Goal: Obtain resource: Obtain resource

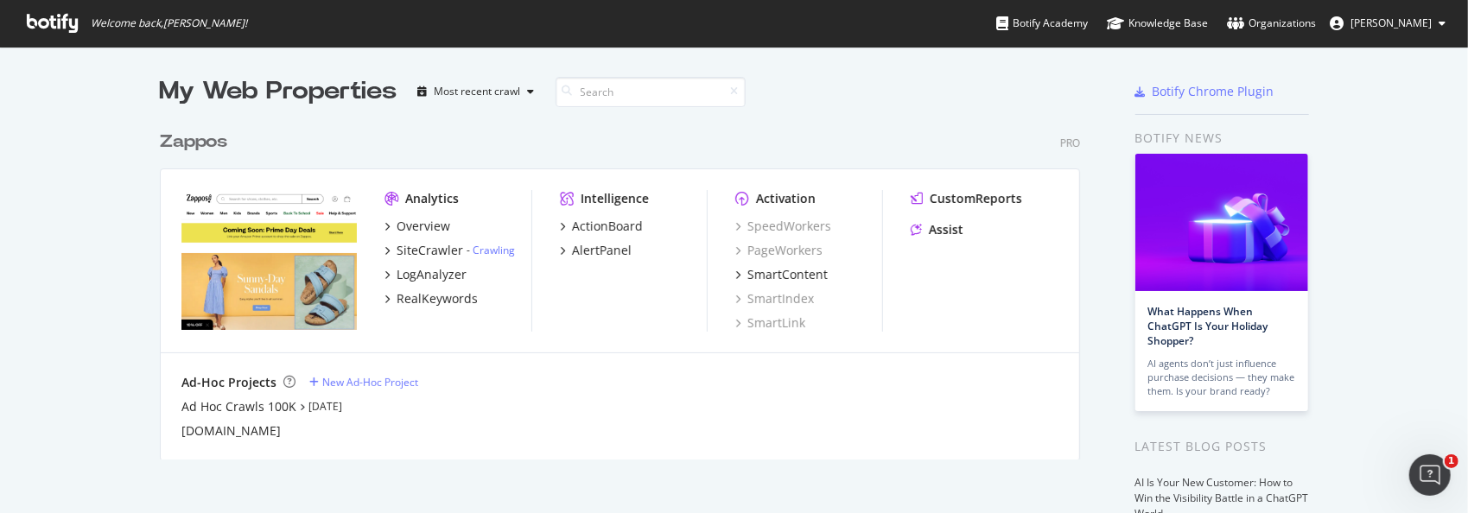
click at [168, 144] on div "Zappos" at bounding box center [193, 142] width 67 height 25
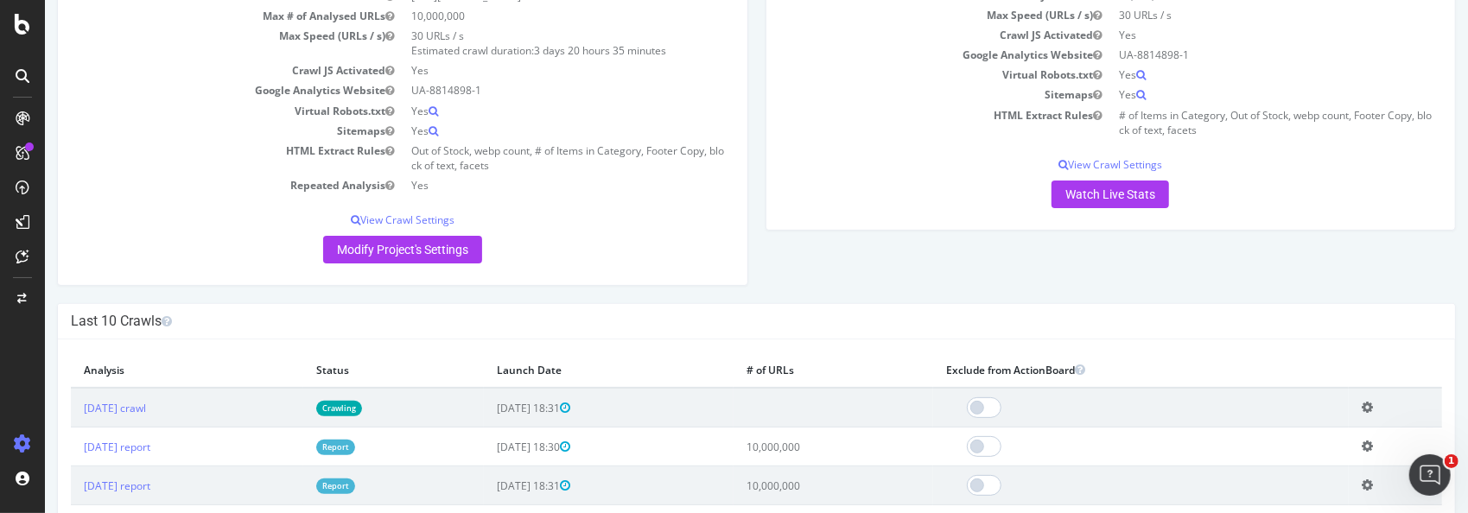
scroll to position [259, 0]
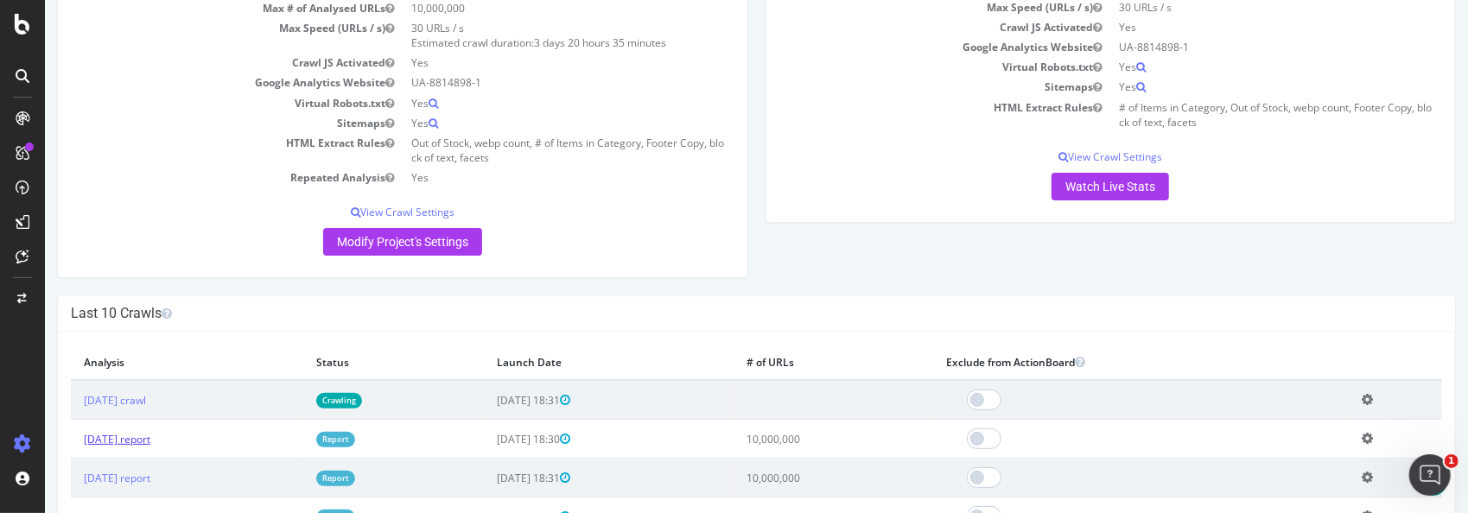
click at [143, 437] on link "[DATE] report" at bounding box center [116, 439] width 67 height 15
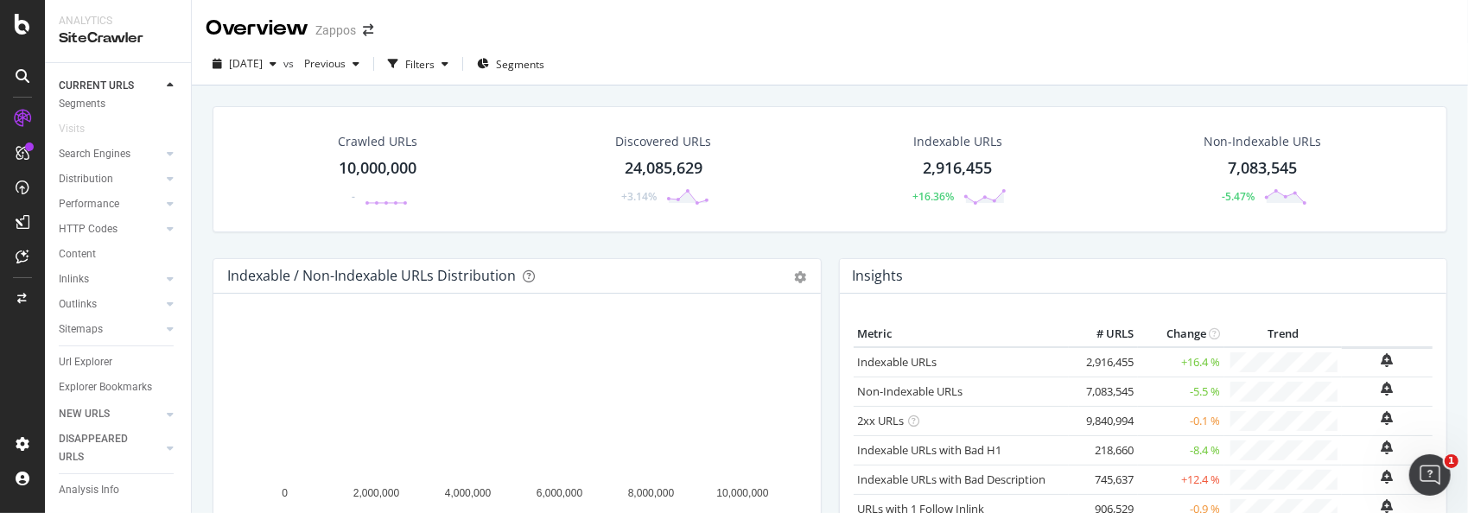
scroll to position [84, 0]
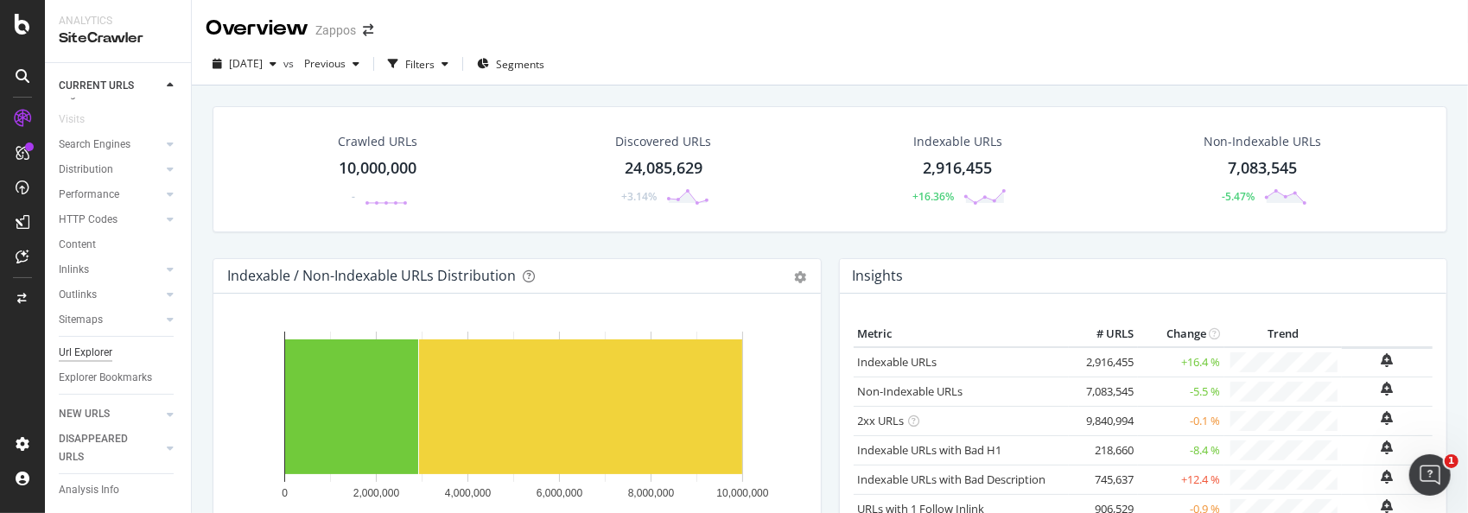
click at [79, 344] on div "Url Explorer" at bounding box center [86, 353] width 54 height 18
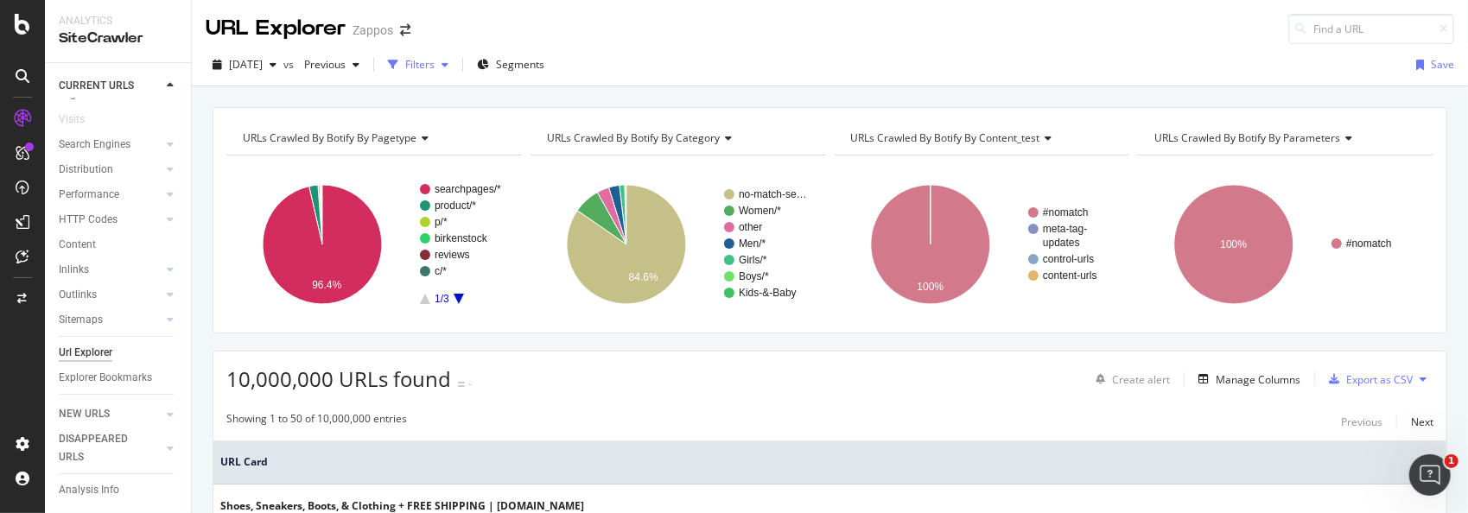
click at [448, 63] on icon "button" at bounding box center [445, 65] width 7 height 10
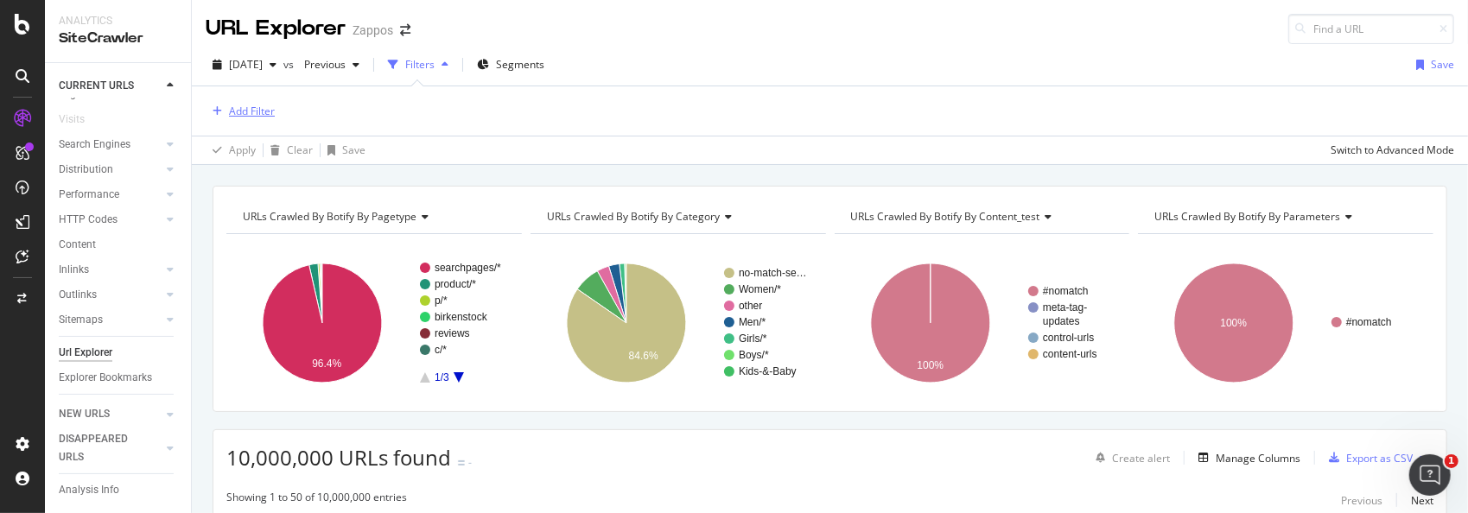
click at [268, 105] on div "Add Filter" at bounding box center [252, 111] width 46 height 15
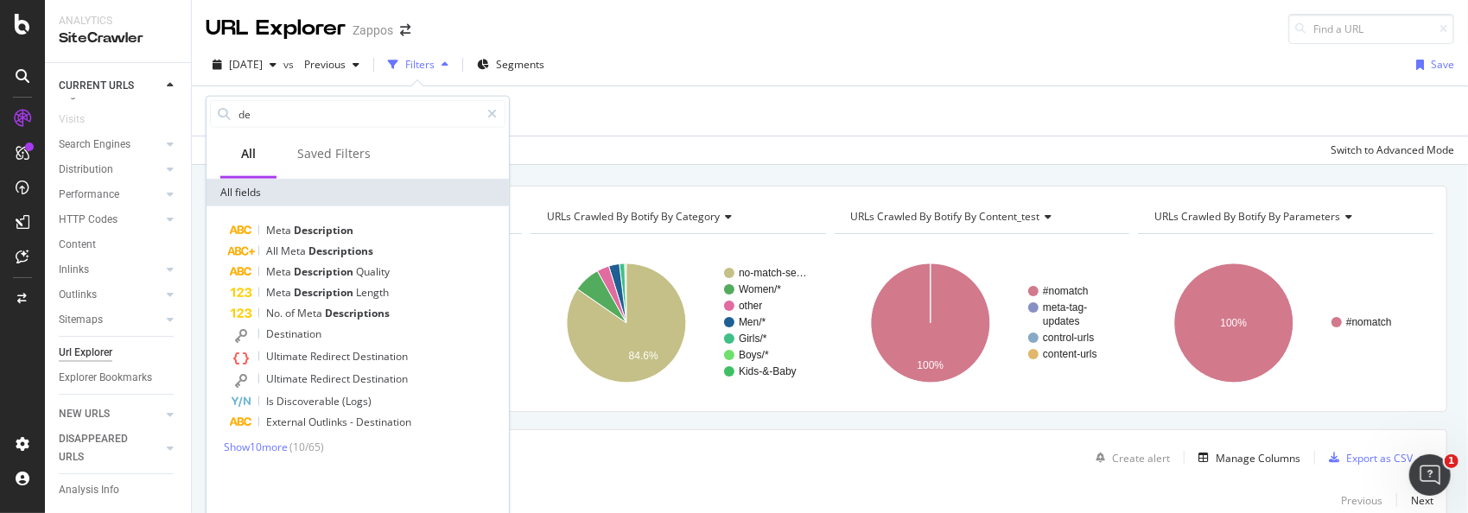
type input "d"
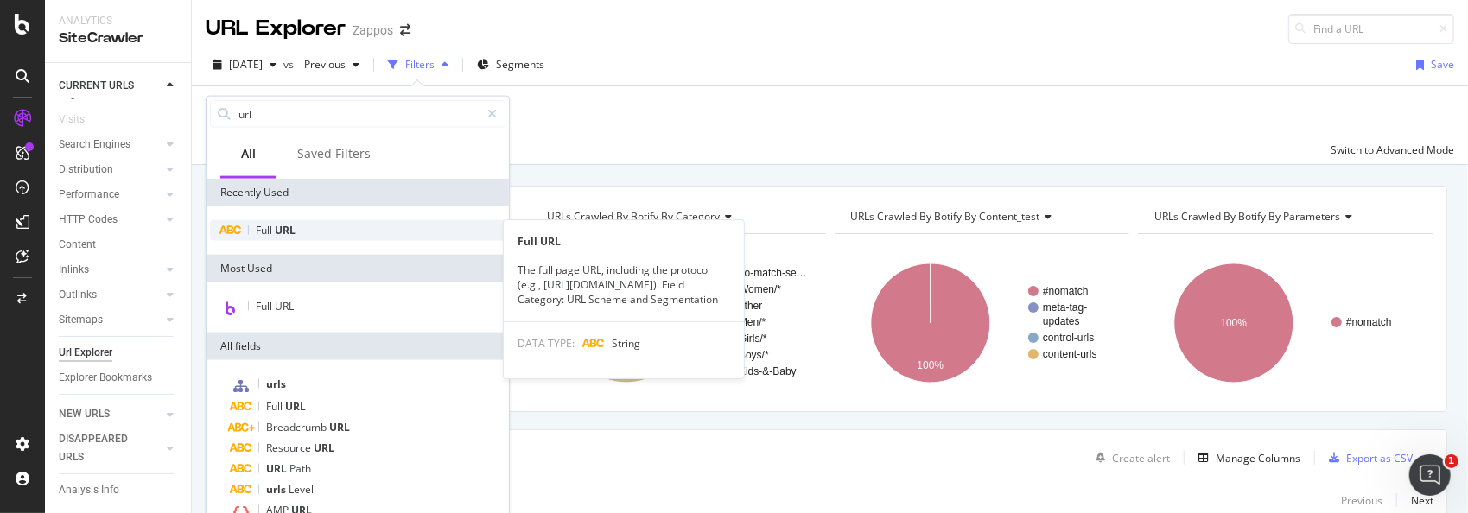
type input "url"
click at [303, 236] on div "Full URL" at bounding box center [358, 230] width 296 height 21
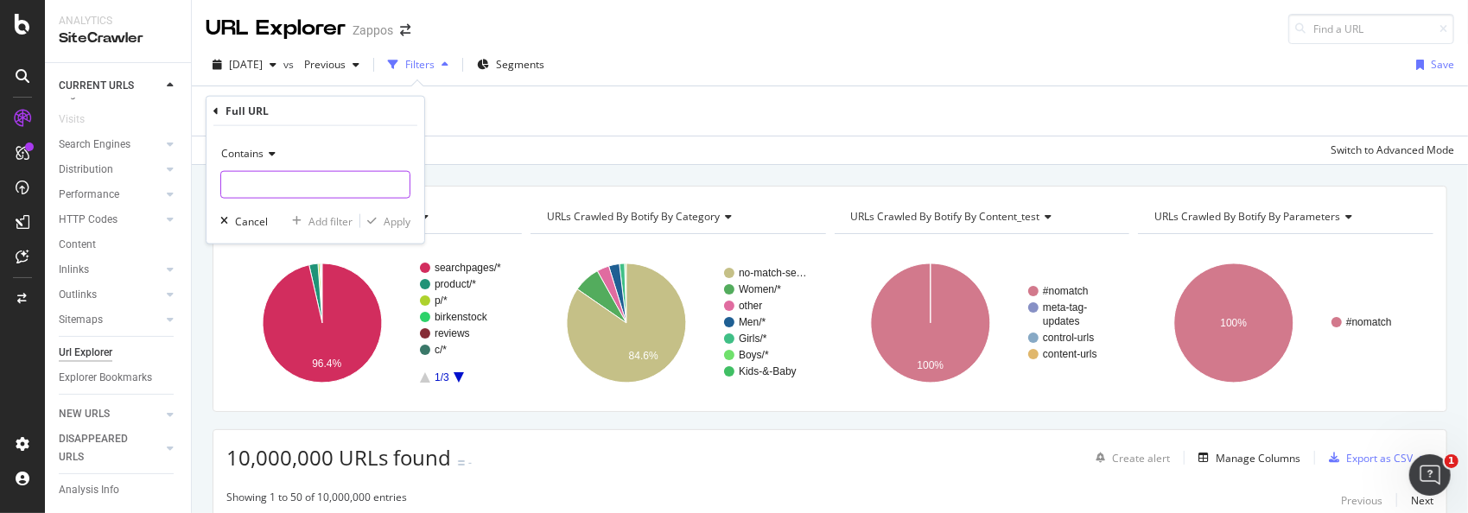
click at [268, 180] on input "text" at bounding box center [315, 185] width 188 height 28
type input "/c/"
click at [397, 224] on div "Apply" at bounding box center [397, 220] width 27 height 15
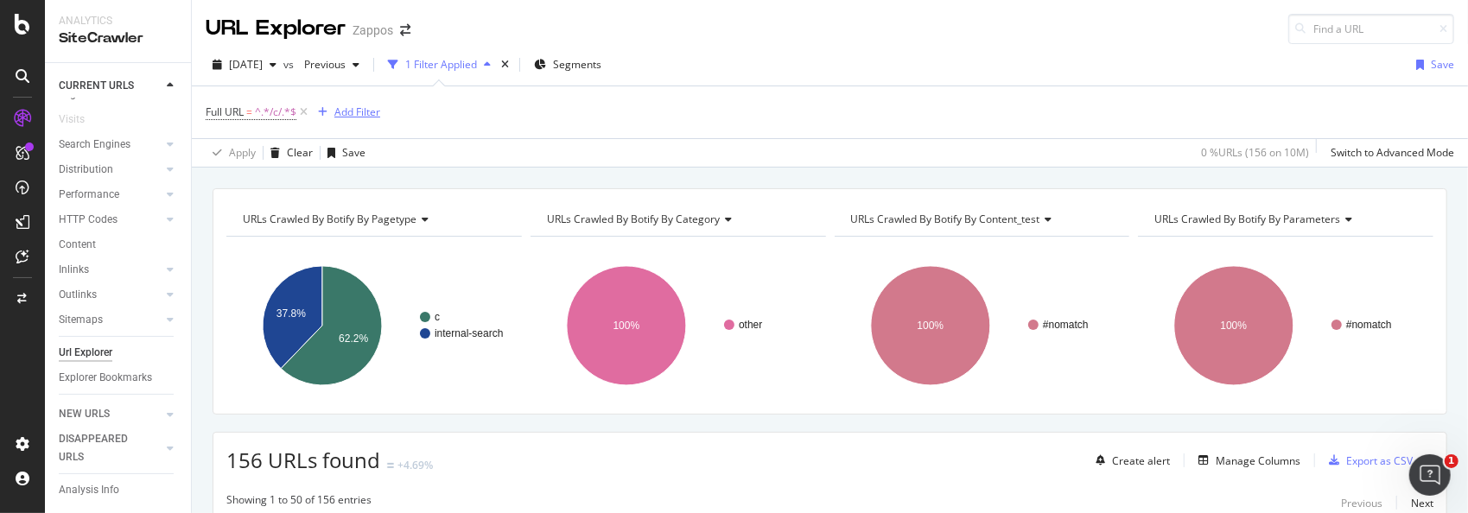
click at [359, 111] on div "Add Filter" at bounding box center [357, 112] width 46 height 15
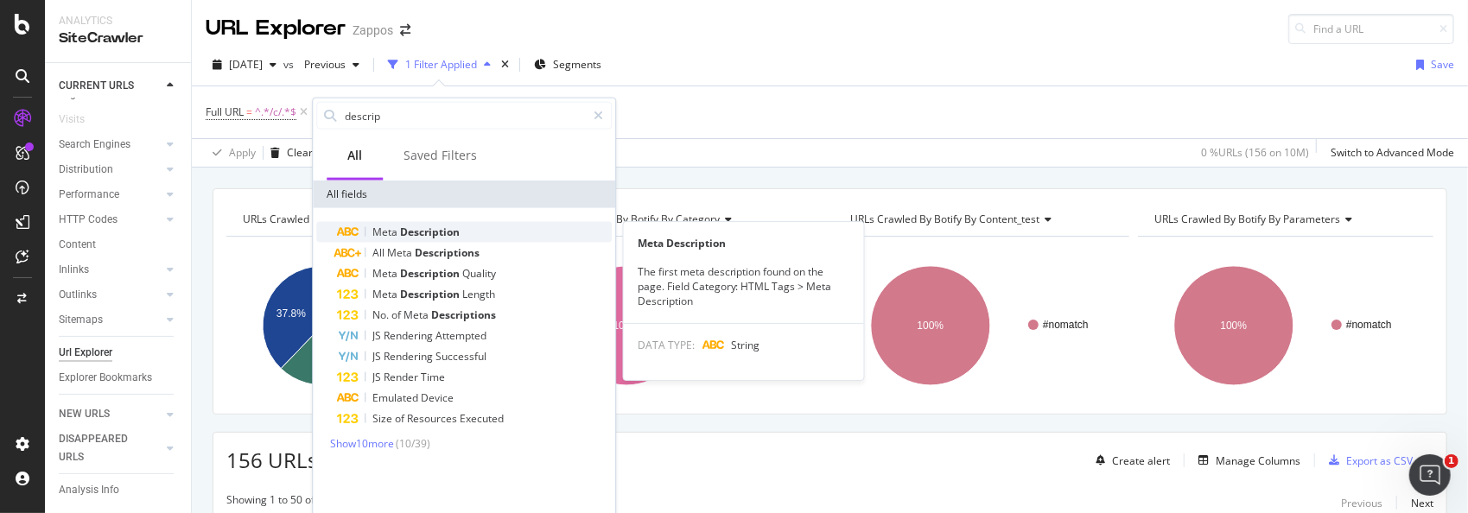
type input "descrip"
click at [410, 226] on span "Description" at bounding box center [430, 232] width 60 height 15
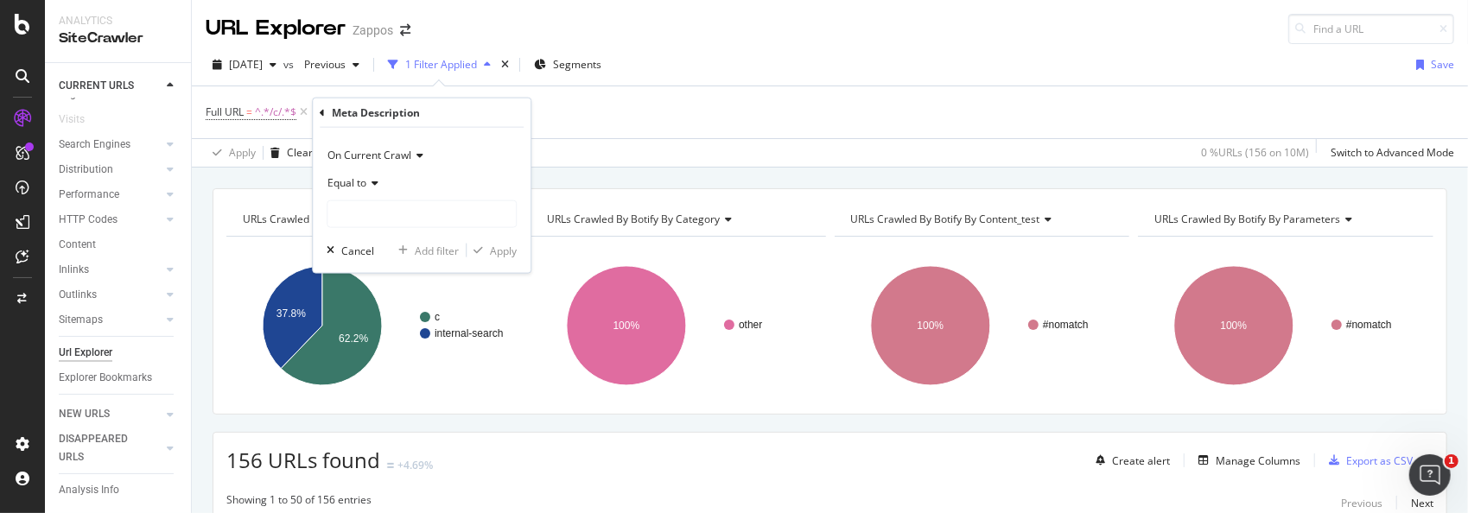
click at [375, 182] on icon at bounding box center [372, 183] width 12 height 10
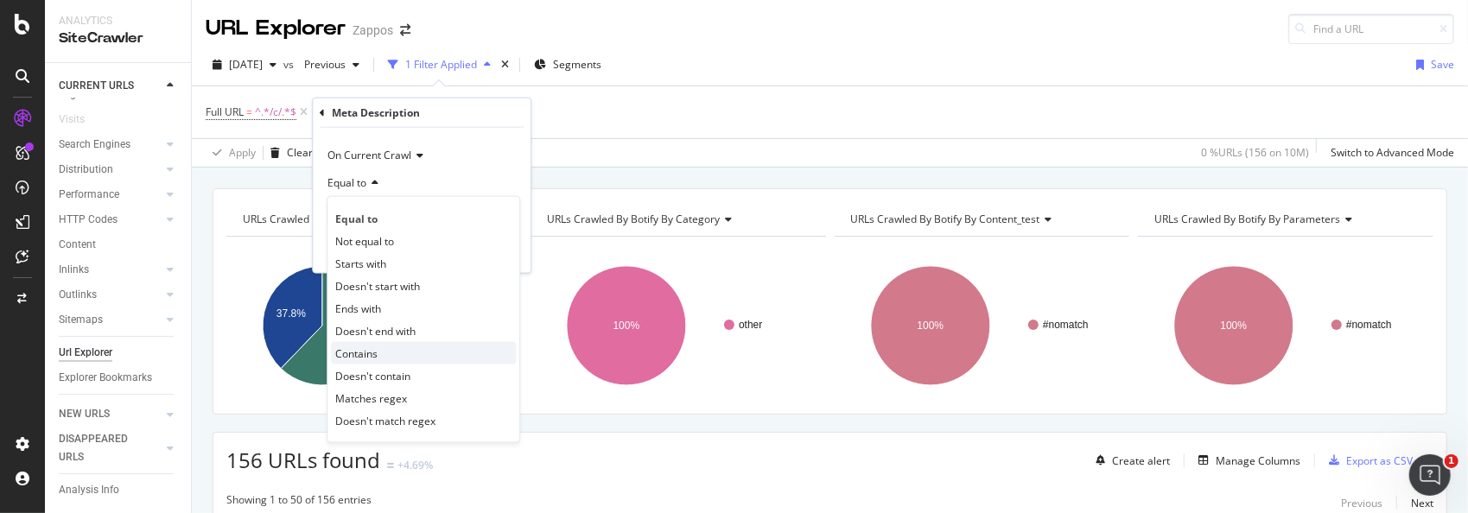
click at [359, 353] on span "Contains" at bounding box center [356, 353] width 42 height 15
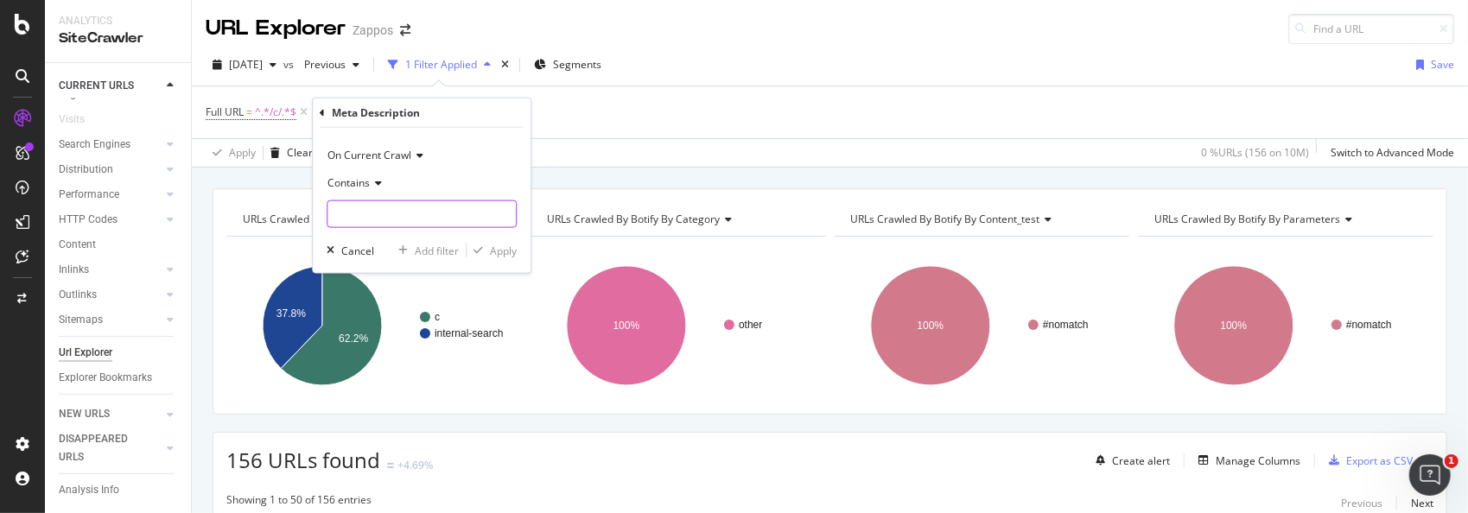
click at [401, 216] on input "text" at bounding box center [421, 214] width 188 height 28
type input "365"
click at [494, 247] on div "Apply" at bounding box center [503, 250] width 27 height 15
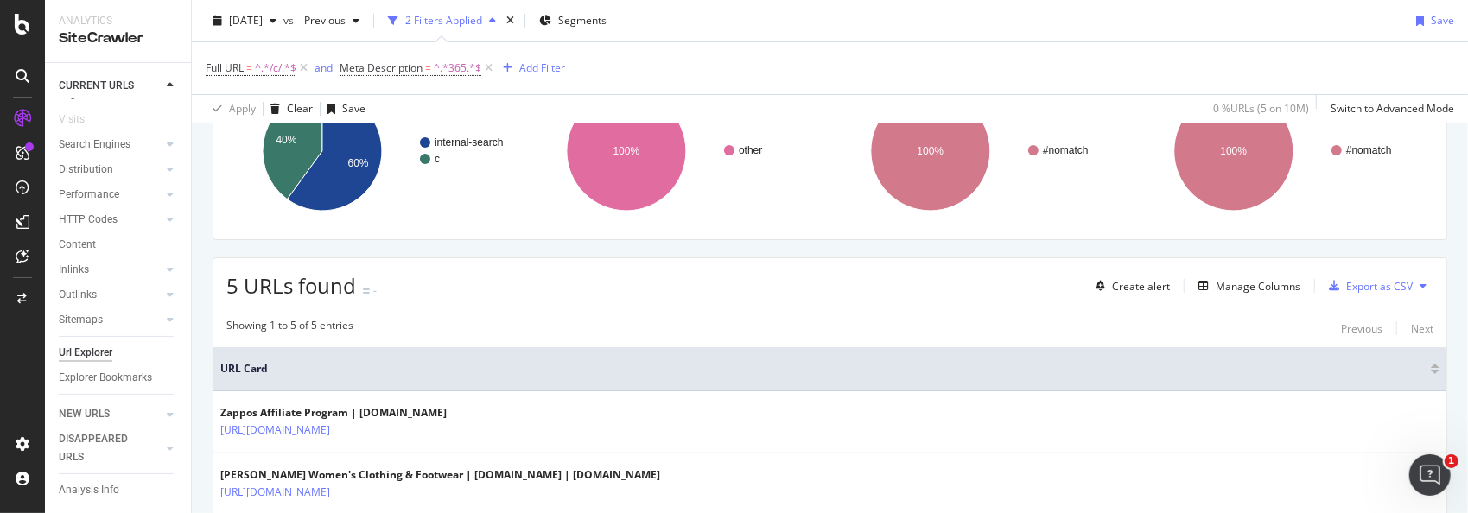
scroll to position [171, 0]
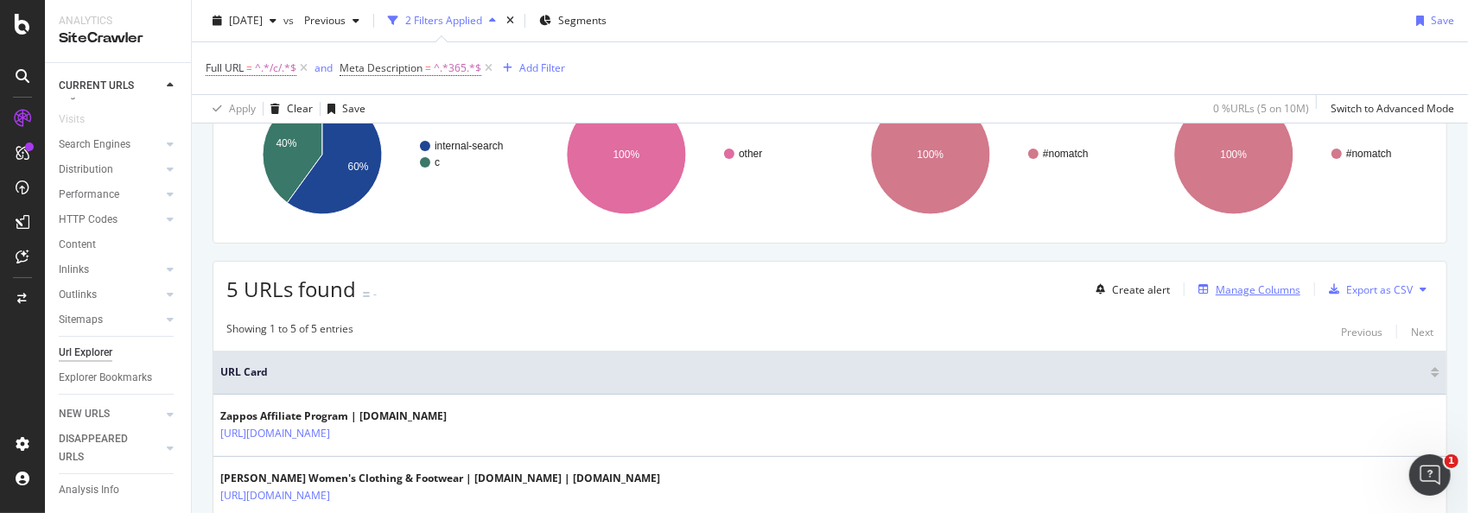
click at [1236, 283] on div "Manage Columns" at bounding box center [1258, 290] width 85 height 15
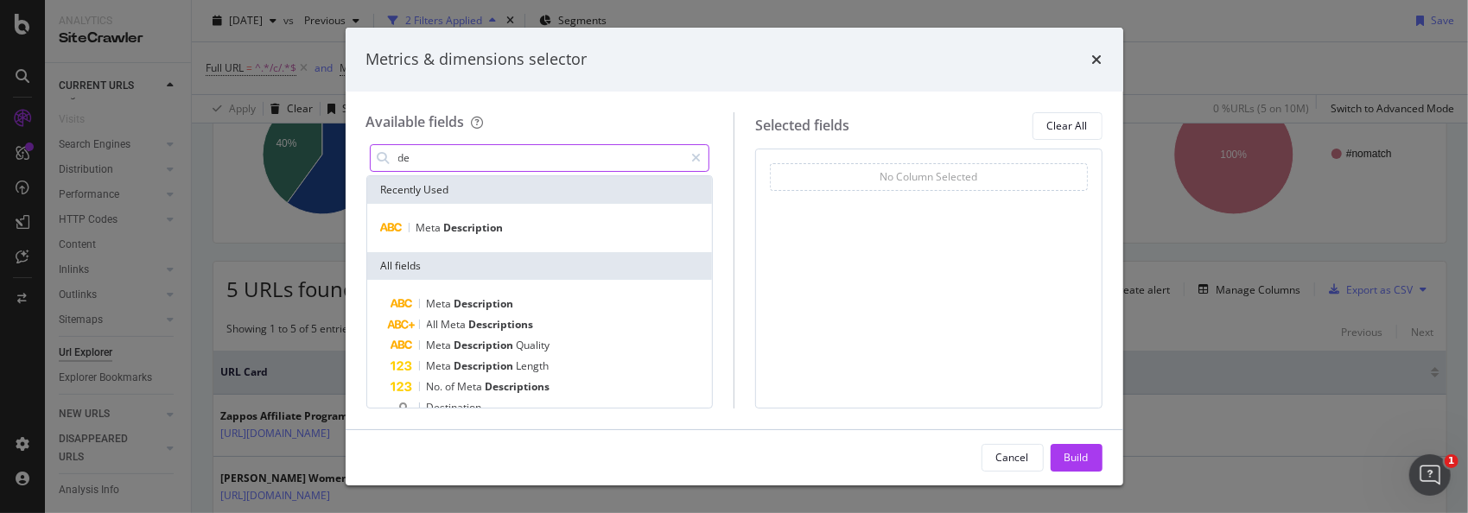
type input "d"
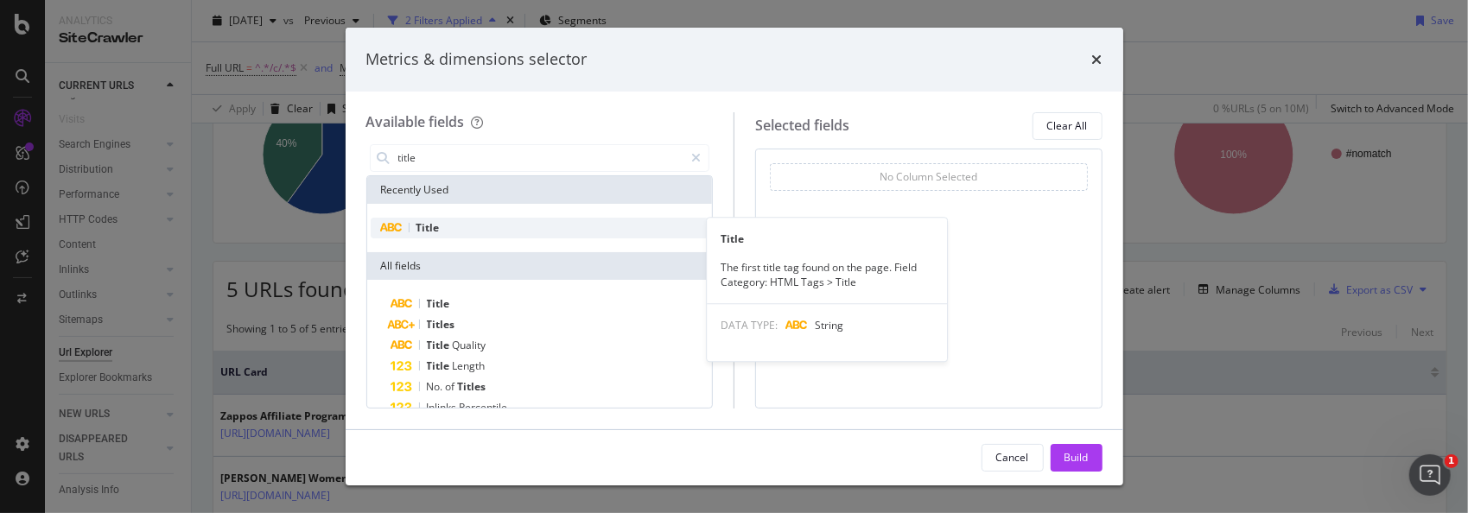
type input "title"
click at [547, 231] on div "Title" at bounding box center [540, 228] width 339 height 21
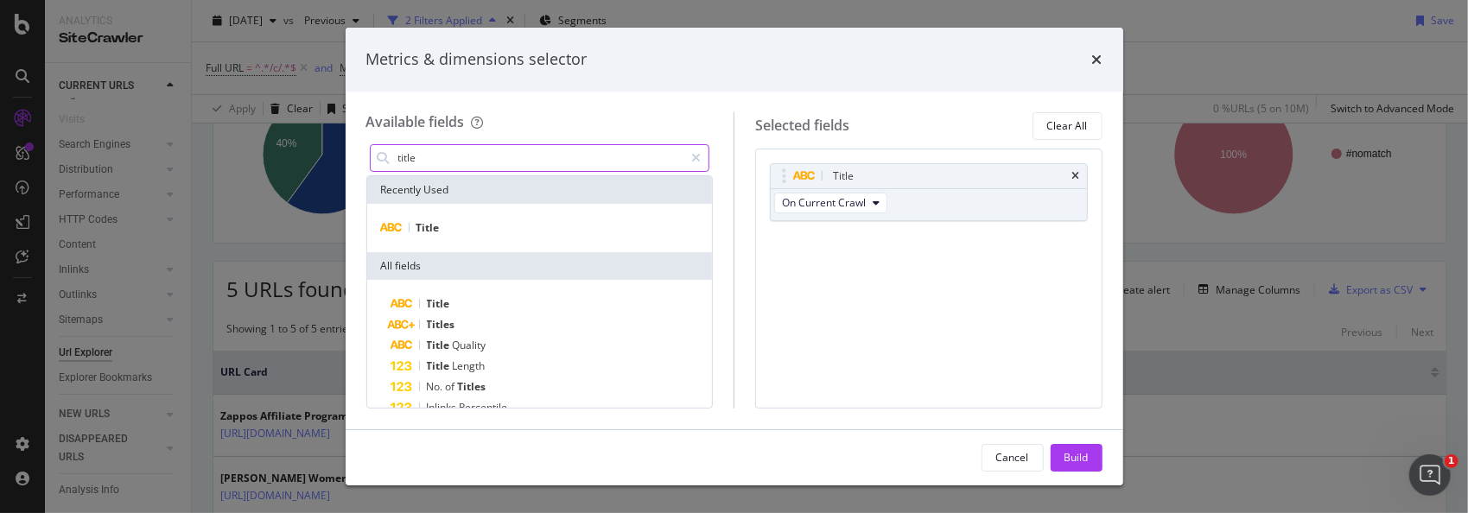
click at [467, 157] on input "title" at bounding box center [541, 158] width 288 height 26
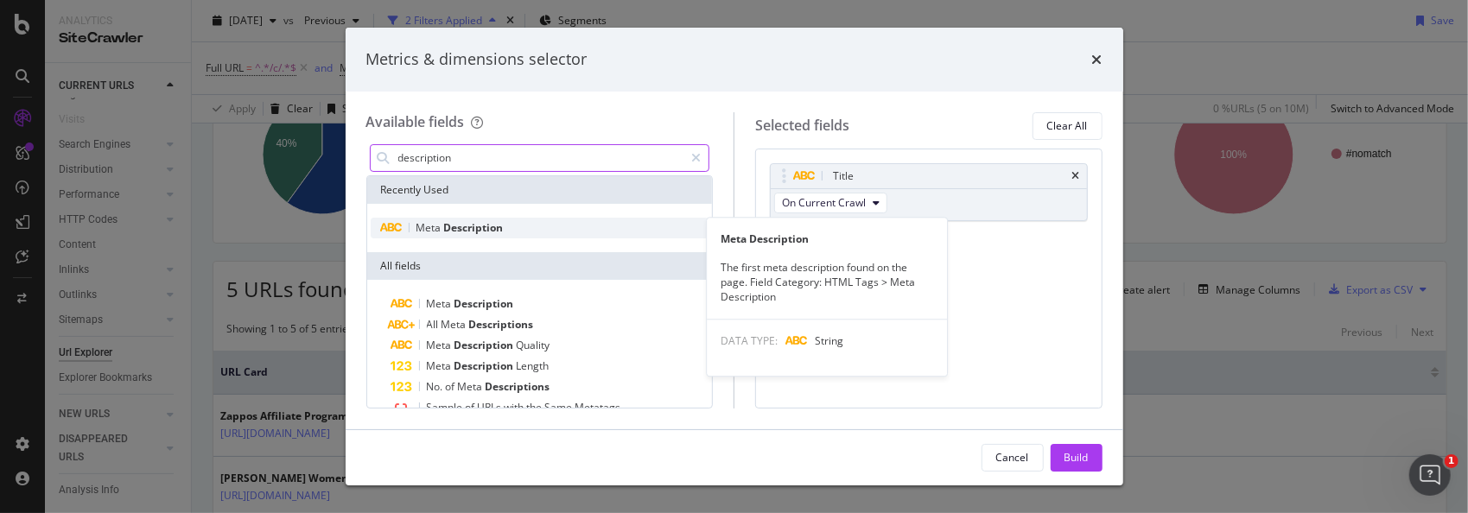
type input "description"
click at [478, 228] on span "Description" at bounding box center [474, 227] width 60 height 15
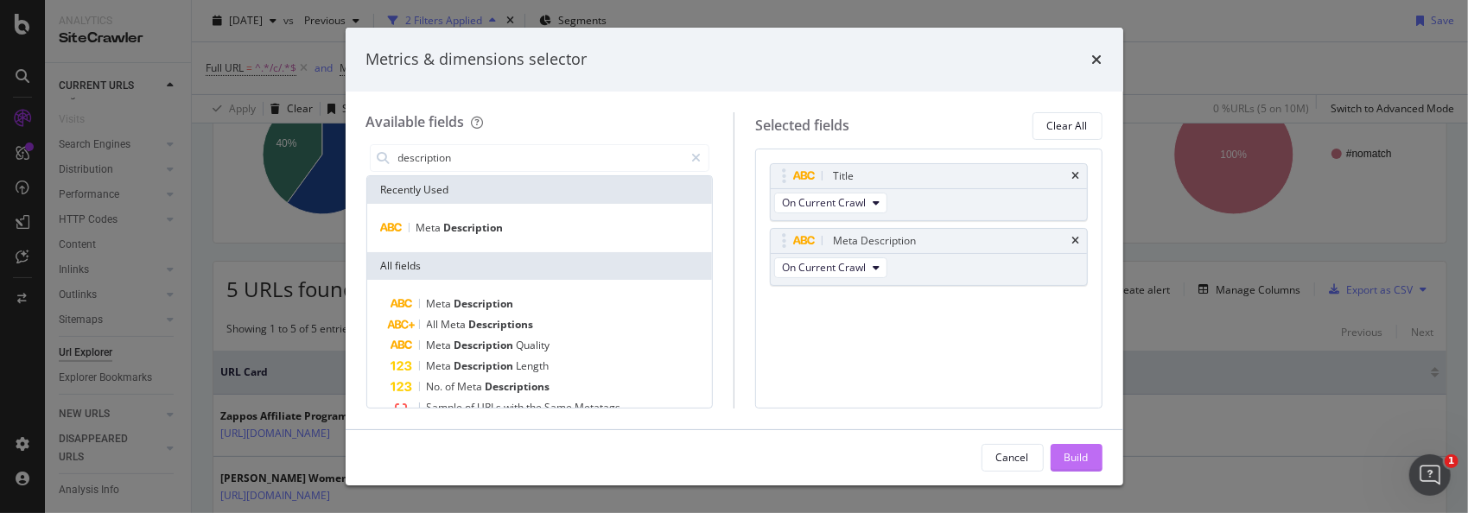
click at [1073, 460] on div "Build" at bounding box center [1077, 457] width 24 height 15
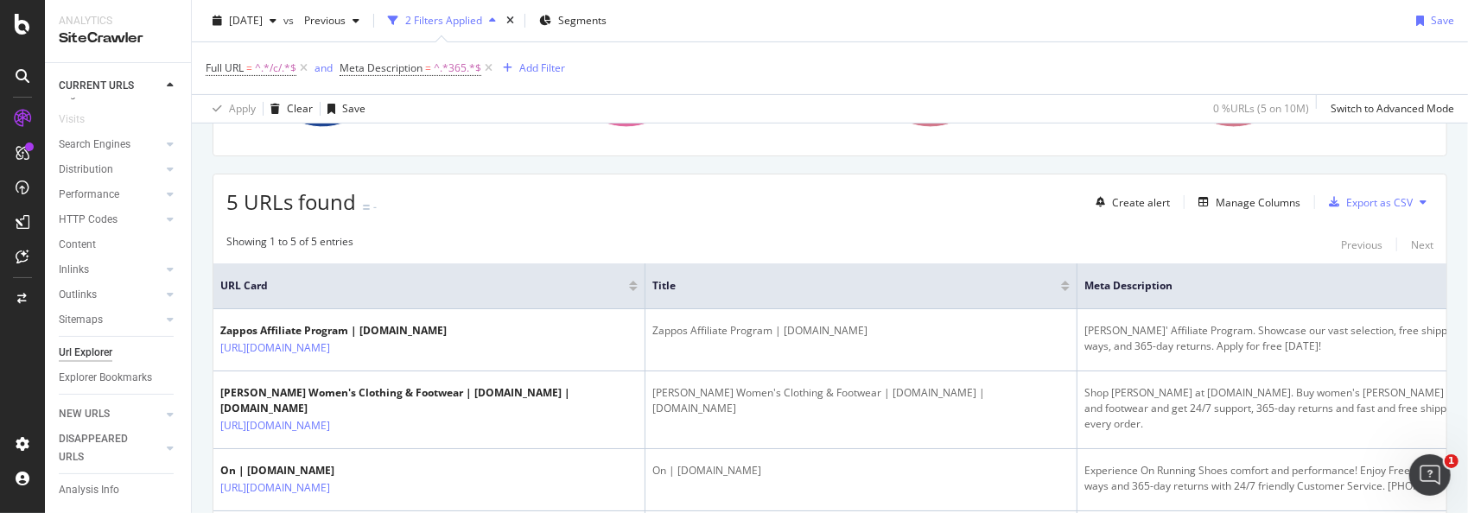
scroll to position [257, 0]
click at [1346, 200] on div "Export as CSV" at bounding box center [1379, 203] width 67 height 15
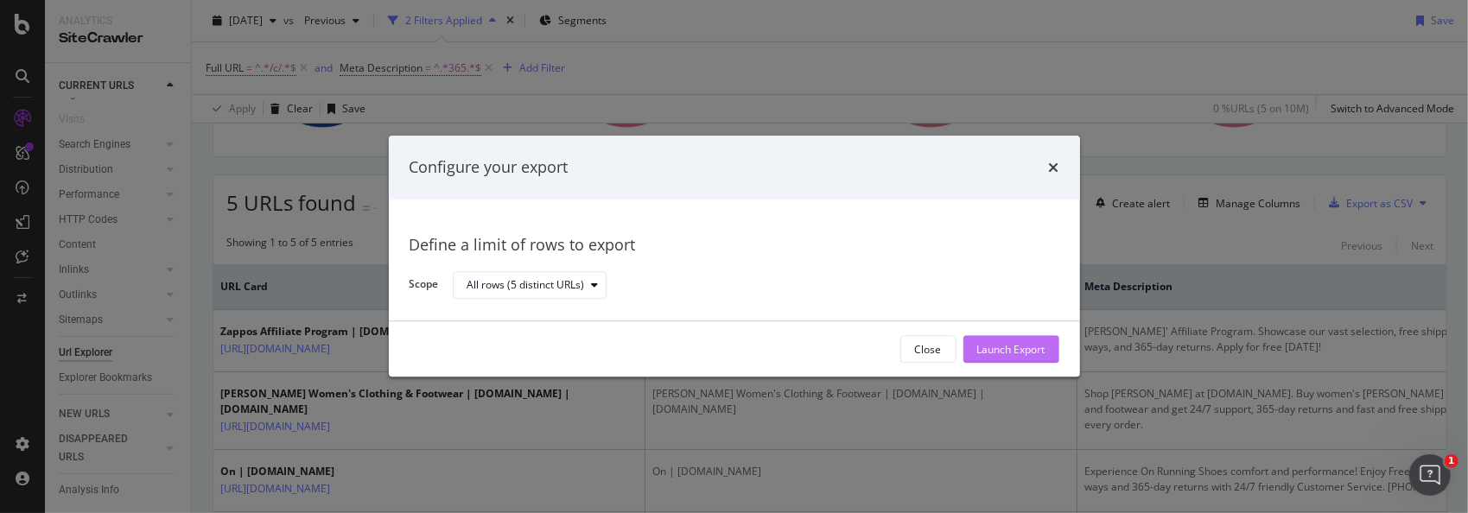
click at [981, 347] on div "Launch Export" at bounding box center [1011, 349] width 68 height 15
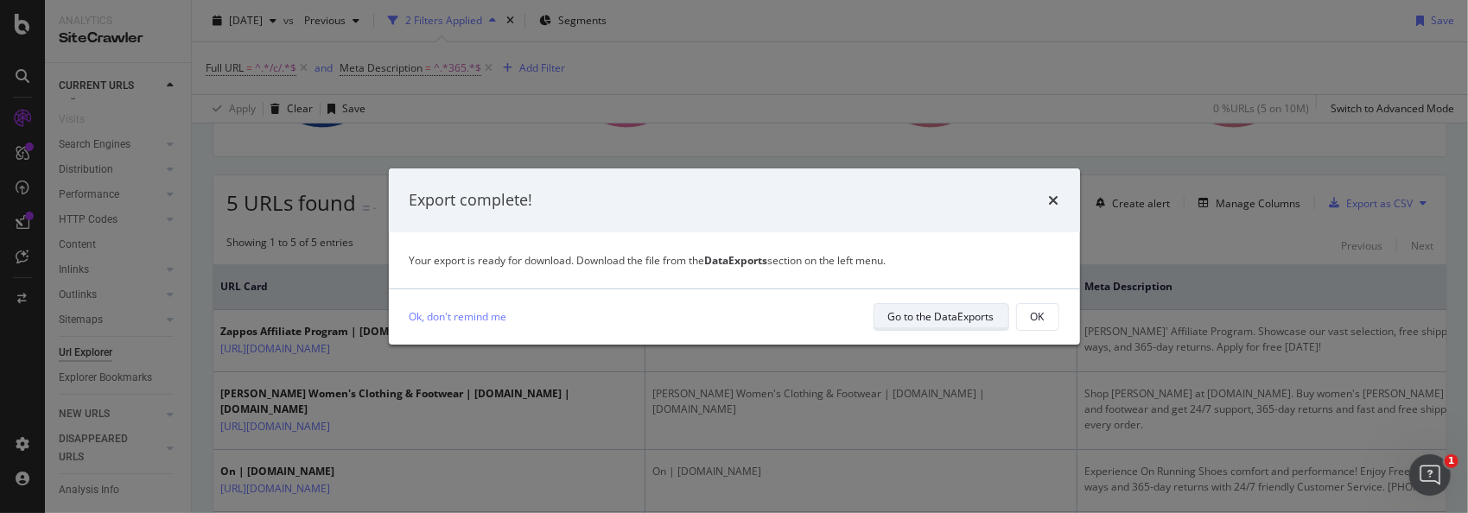
click at [921, 322] on div "Go to the DataExports" at bounding box center [941, 316] width 106 height 15
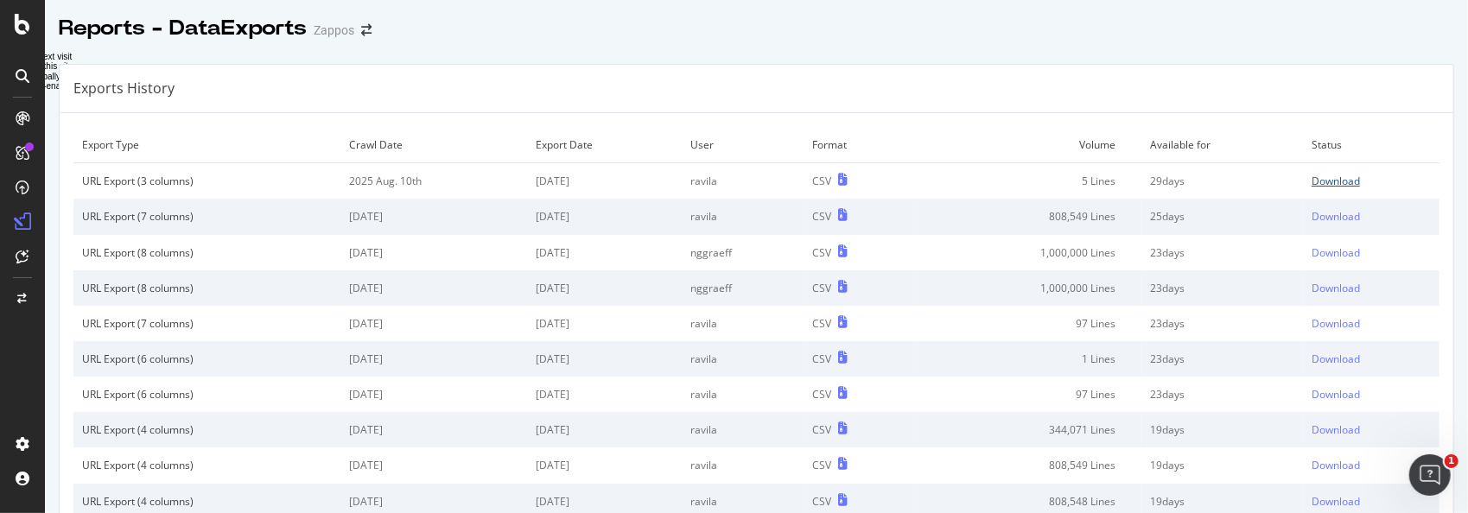
click at [1316, 176] on div "Download" at bounding box center [1336, 181] width 48 height 15
click at [893, 46] on div at bounding box center [756, 46] width 1423 height 7
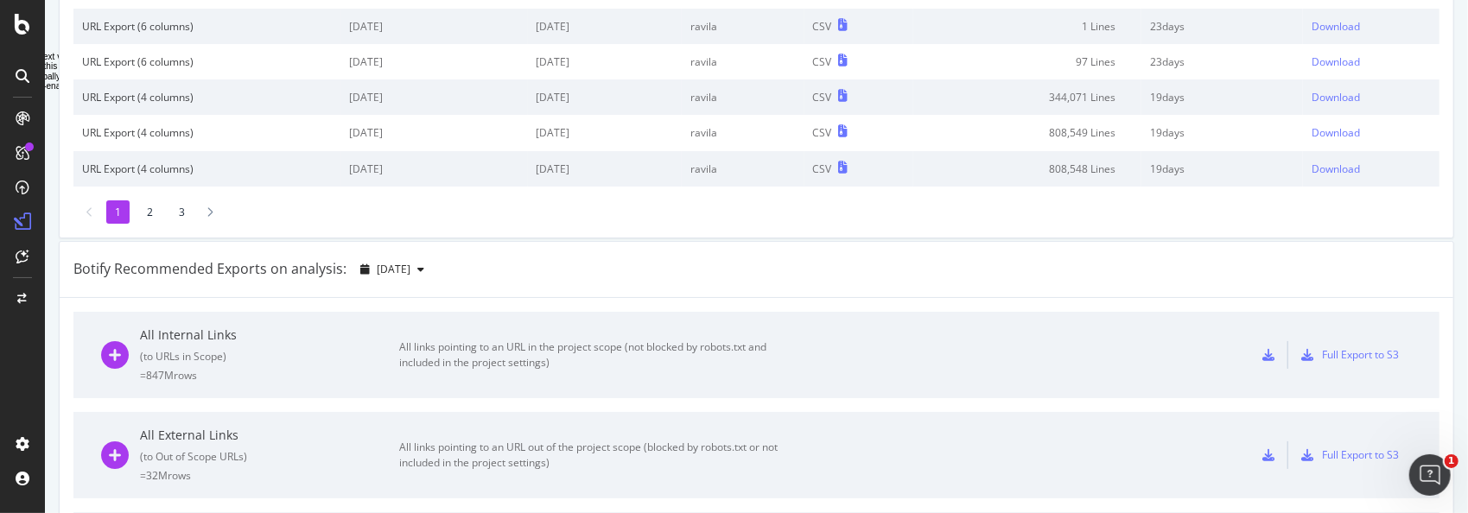
scroll to position [346, 0]
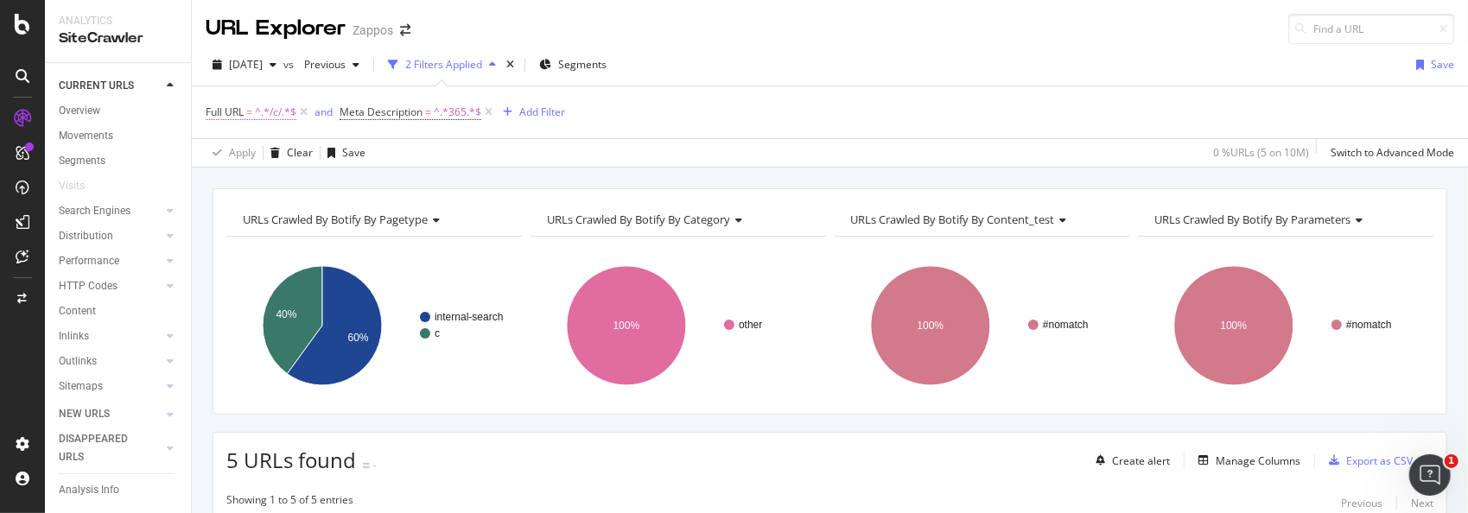
click at [266, 112] on span "^.*/c/.*$" at bounding box center [275, 112] width 41 height 24
click at [273, 152] on icon at bounding box center [273, 153] width 12 height 10
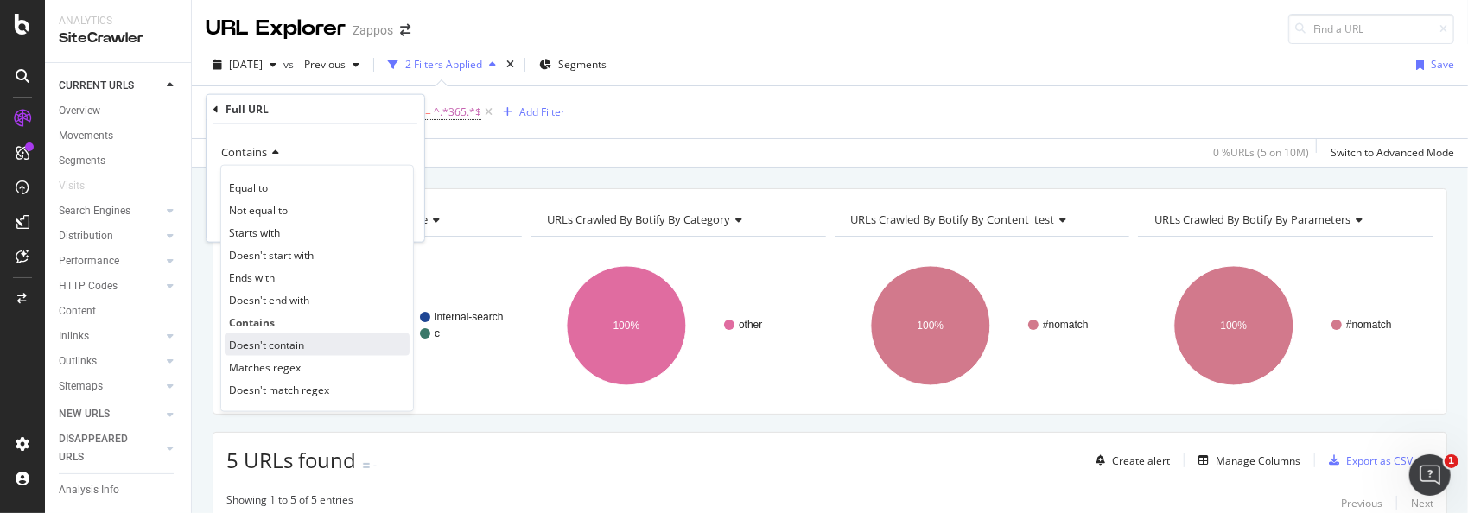
click at [257, 343] on span "Doesn't contain" at bounding box center [266, 344] width 75 height 15
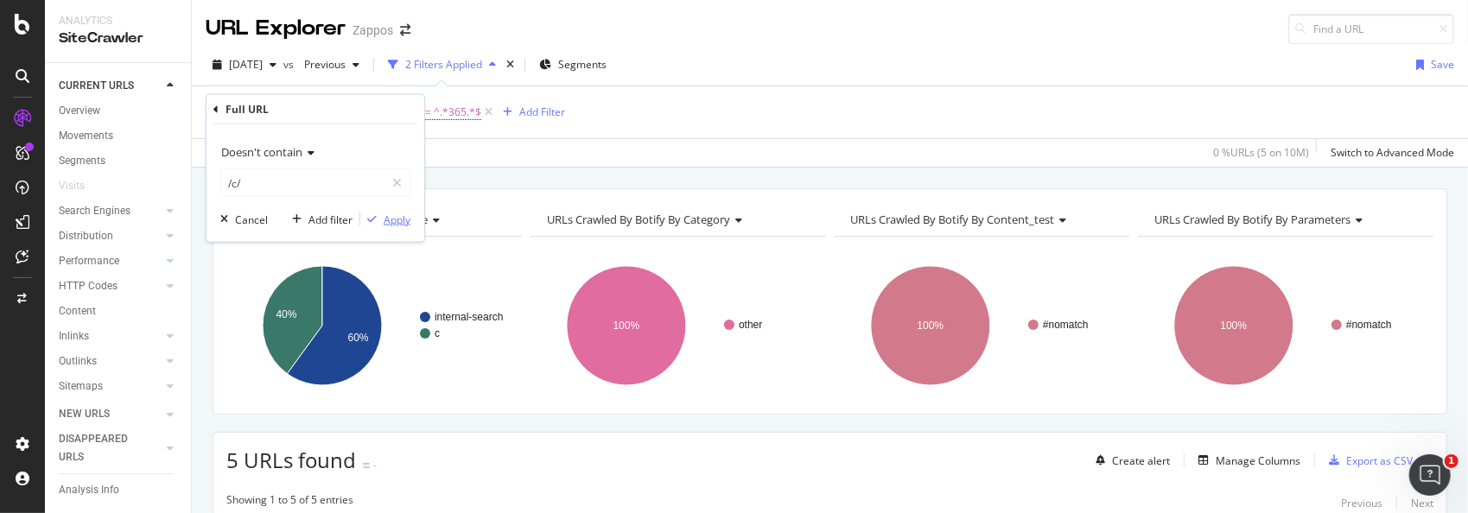
click at [383, 215] on div "button" at bounding box center [371, 219] width 23 height 10
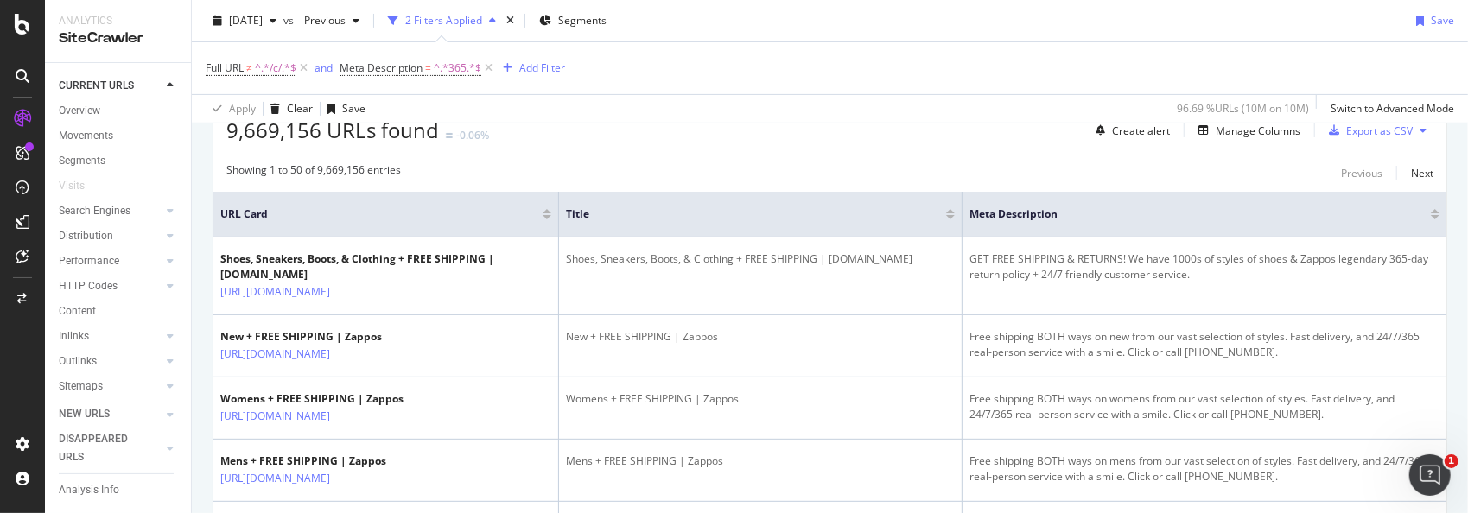
scroll to position [346, 0]
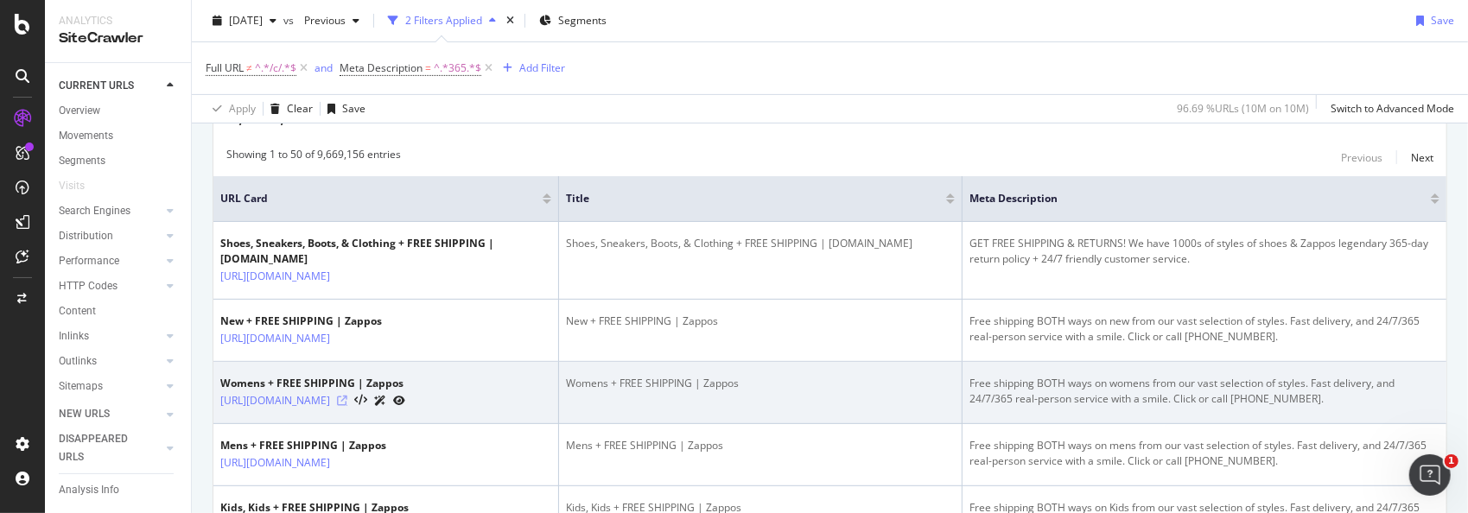
click at [347, 399] on icon at bounding box center [342, 401] width 10 height 10
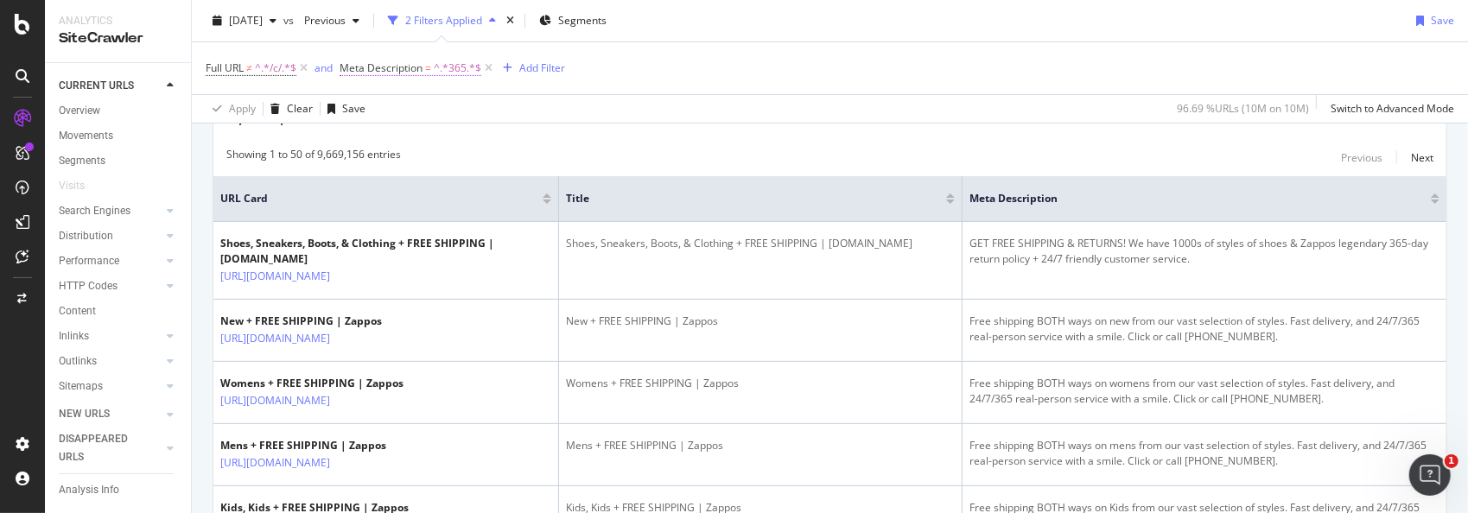
click at [435, 67] on span "^.*365.*$" at bounding box center [458, 68] width 48 height 24
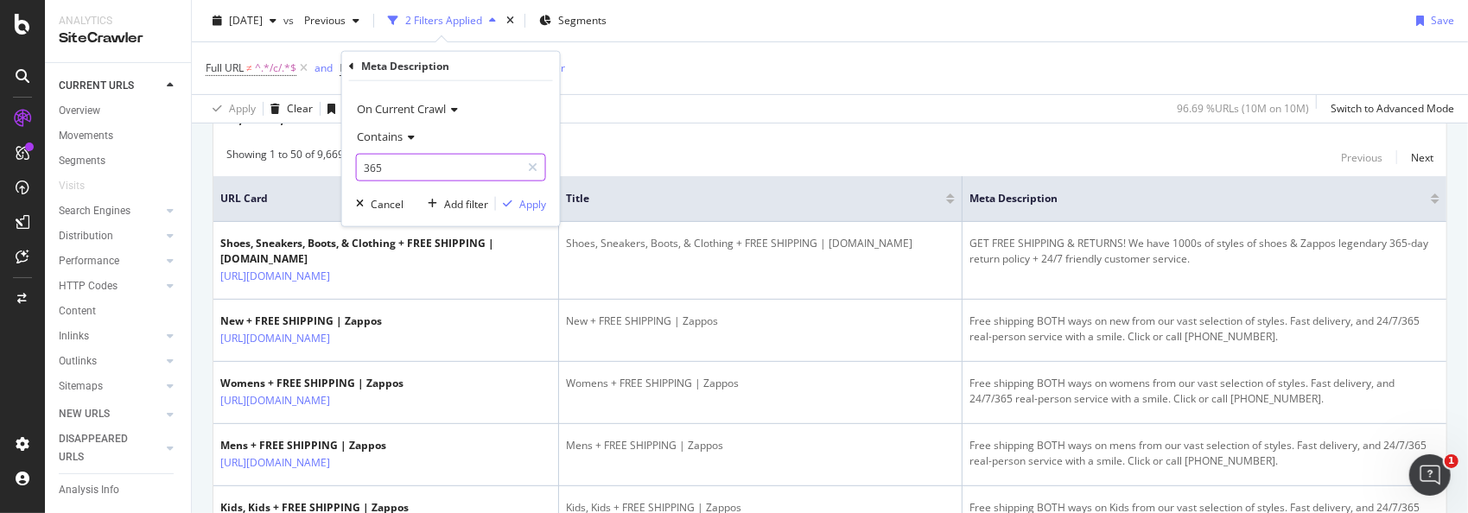
click at [404, 168] on input "365" at bounding box center [438, 168] width 163 height 28
click at [404, 166] on input "365" at bounding box center [438, 168] width 163 height 28
type input "365-day"
click at [530, 200] on div "Apply" at bounding box center [532, 203] width 27 height 15
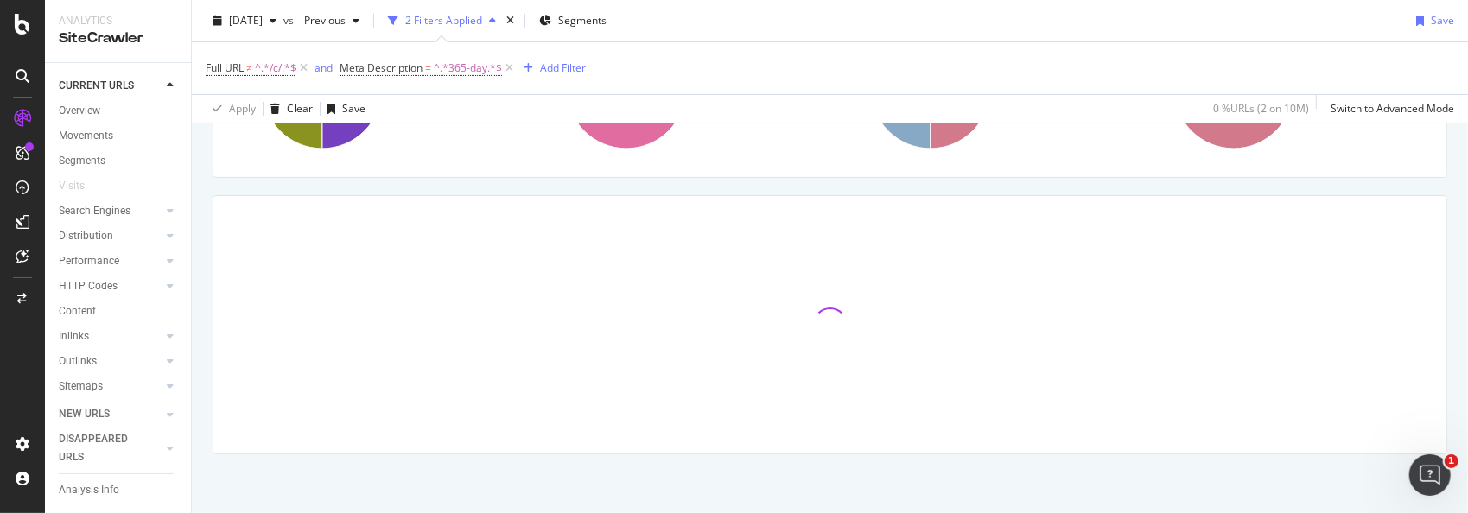
scroll to position [304, 0]
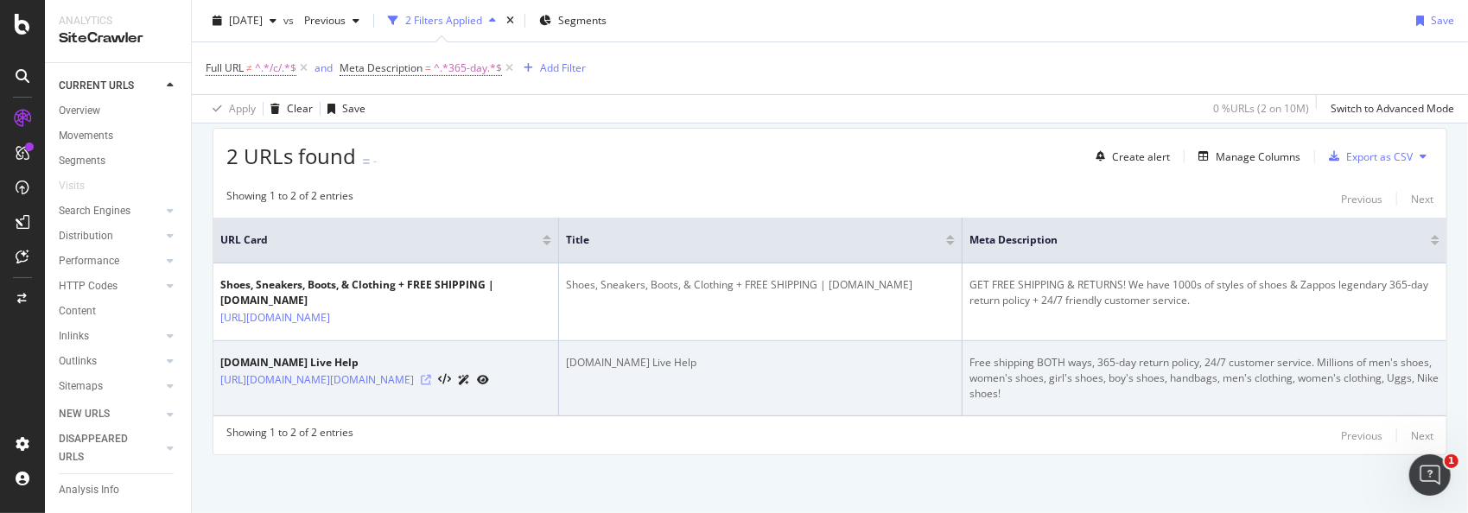
click at [421, 378] on icon at bounding box center [426, 380] width 10 height 10
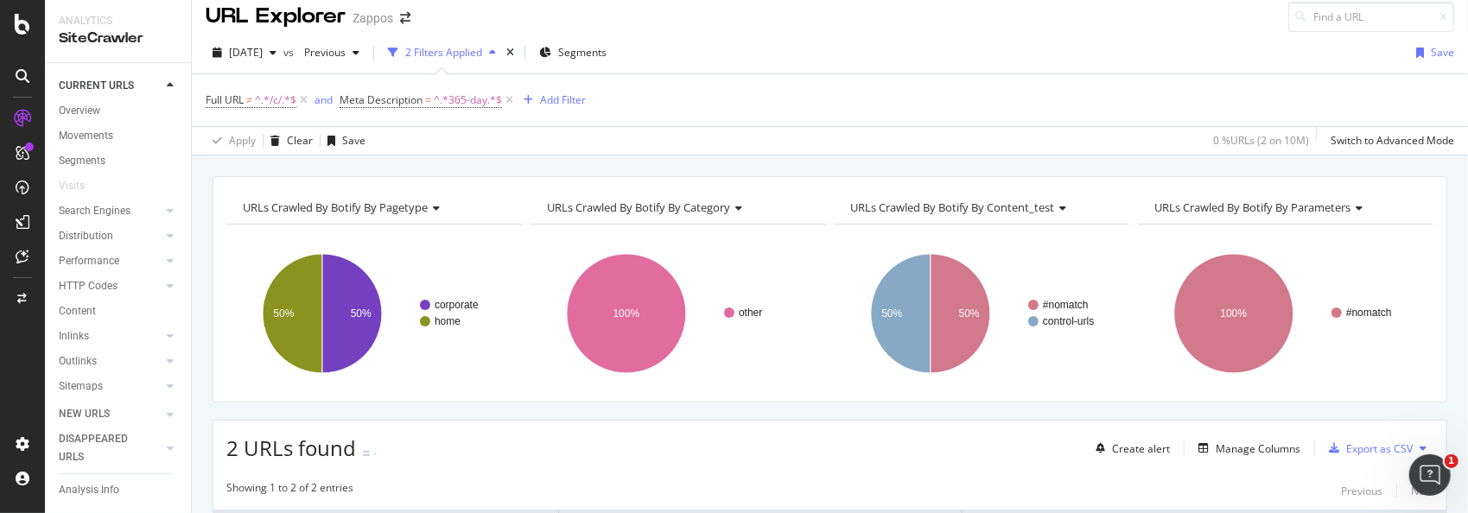
scroll to position [0, 0]
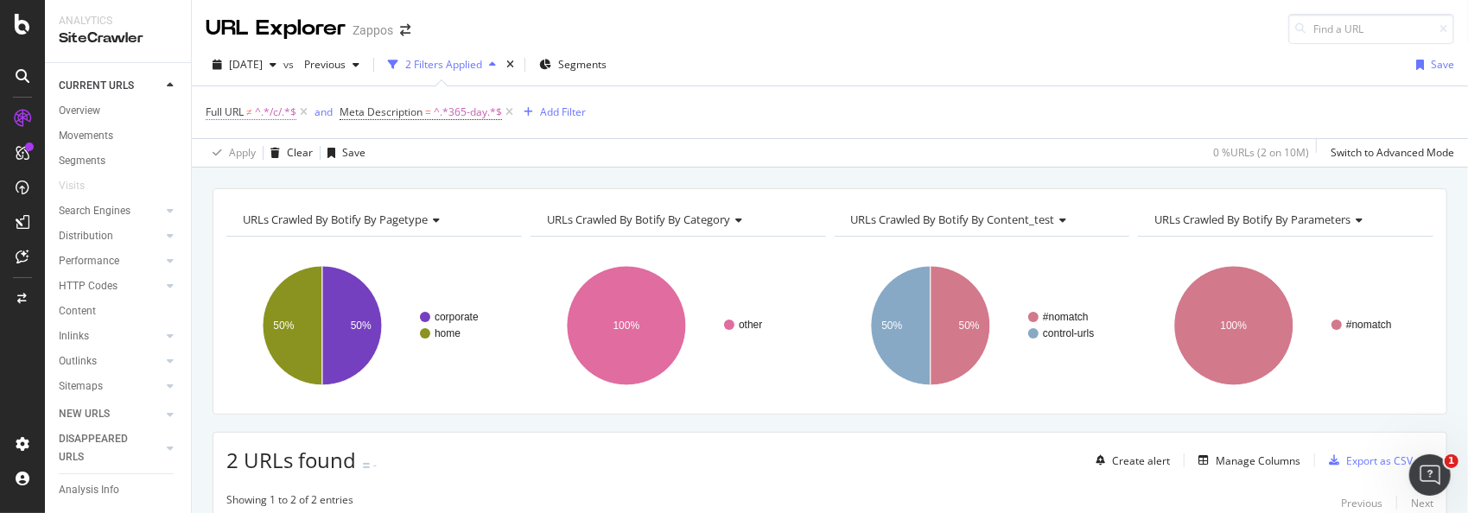
click at [251, 111] on span "≠" at bounding box center [249, 112] width 6 height 15
click at [880, 131] on div "Full URL ≠ ^.*/c/.*$ and Meta Description = ^.*365-day.*$ Add Filter" at bounding box center [830, 112] width 1249 height 52
click at [469, 117] on span "^.*365-day.*$" at bounding box center [468, 112] width 68 height 24
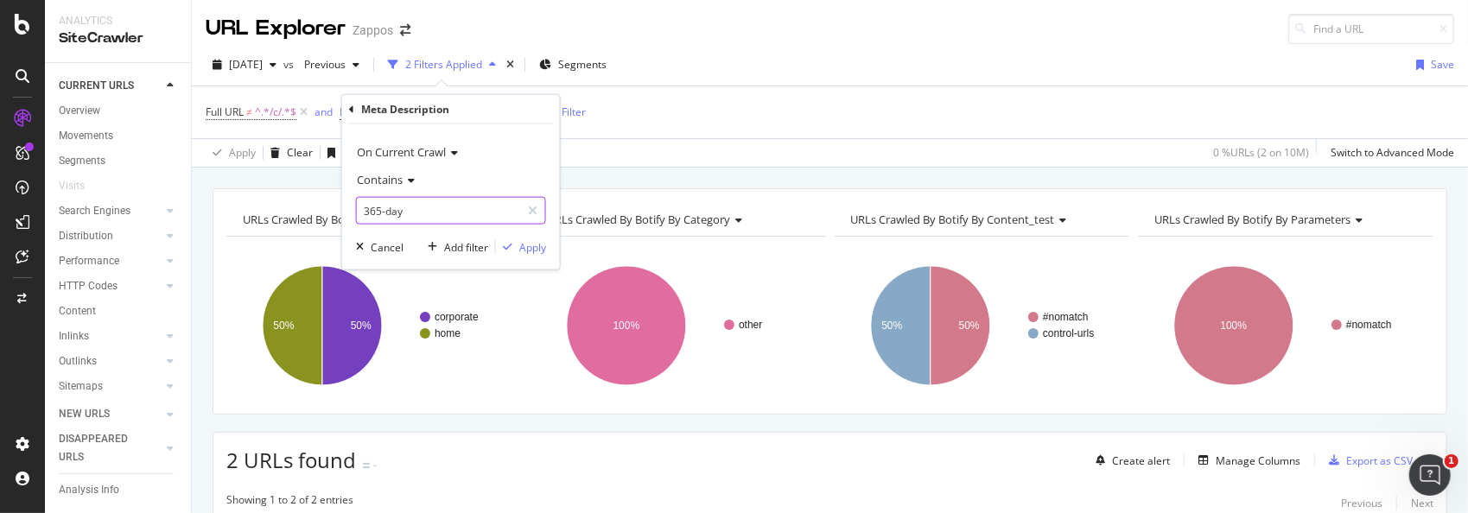
click at [427, 205] on input "365-day" at bounding box center [438, 211] width 163 height 28
click at [429, 205] on input "365-day" at bounding box center [438, 211] width 163 height 28
type input "365 Day"
drag, startPoint x: 522, startPoint y: 251, endPoint x: 813, endPoint y: 195, distance: 296.4
click at [524, 249] on div "Apply" at bounding box center [532, 246] width 27 height 15
